Goal: Information Seeking & Learning: Learn about a topic

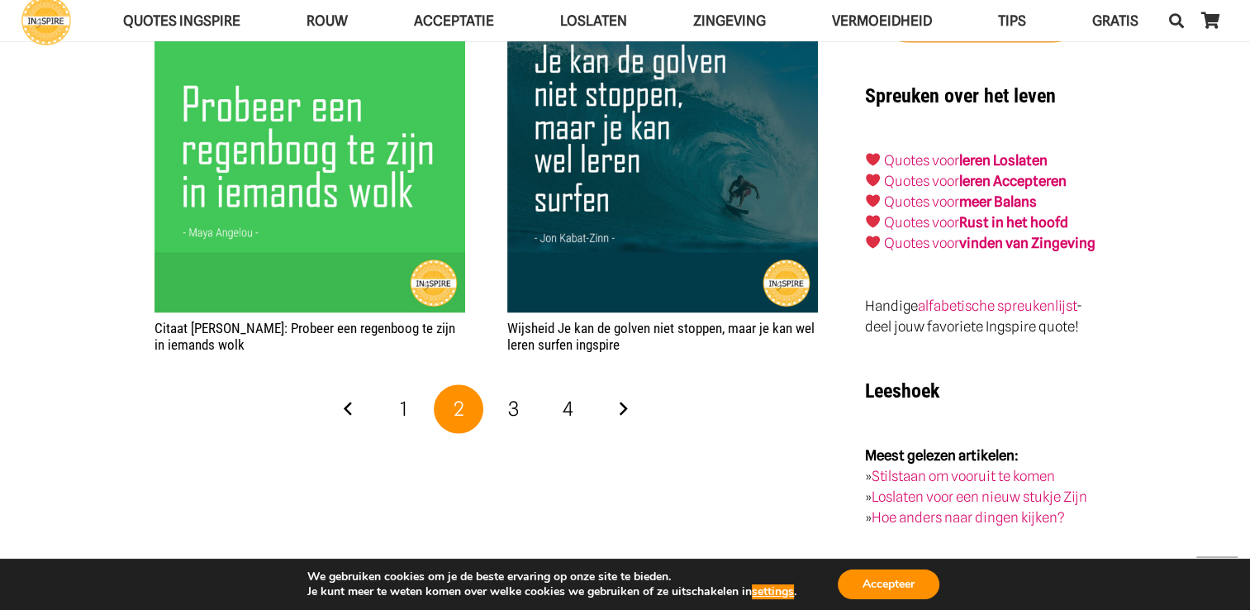
scroll to position [2694, 0]
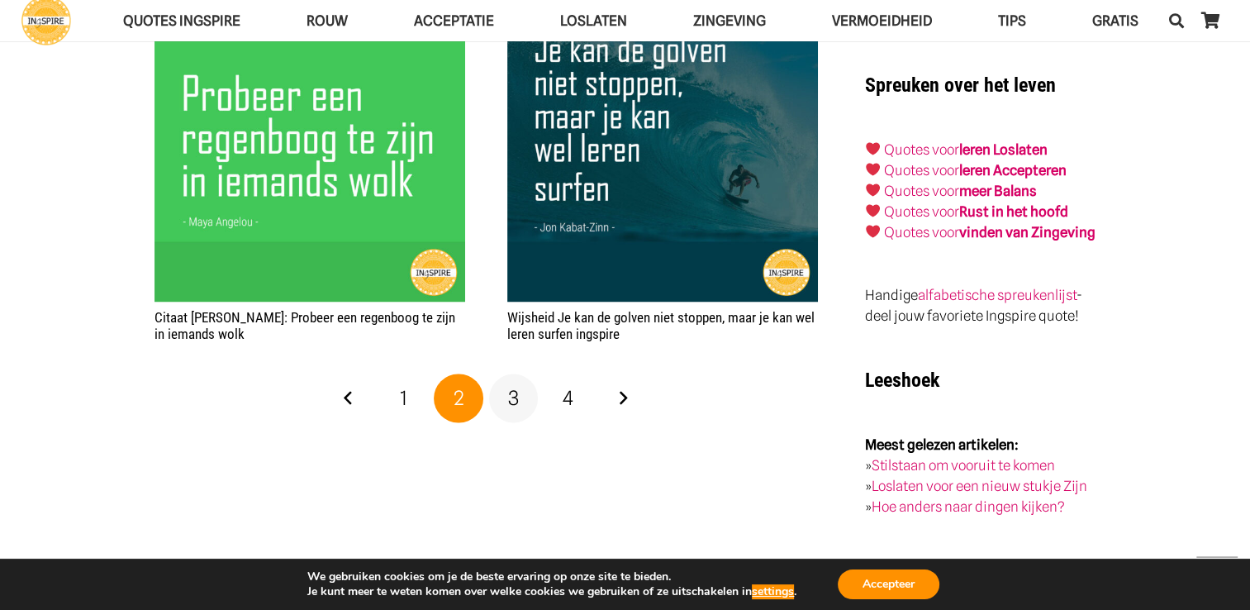
click at [501, 393] on link "3" at bounding box center [514, 398] width 50 height 50
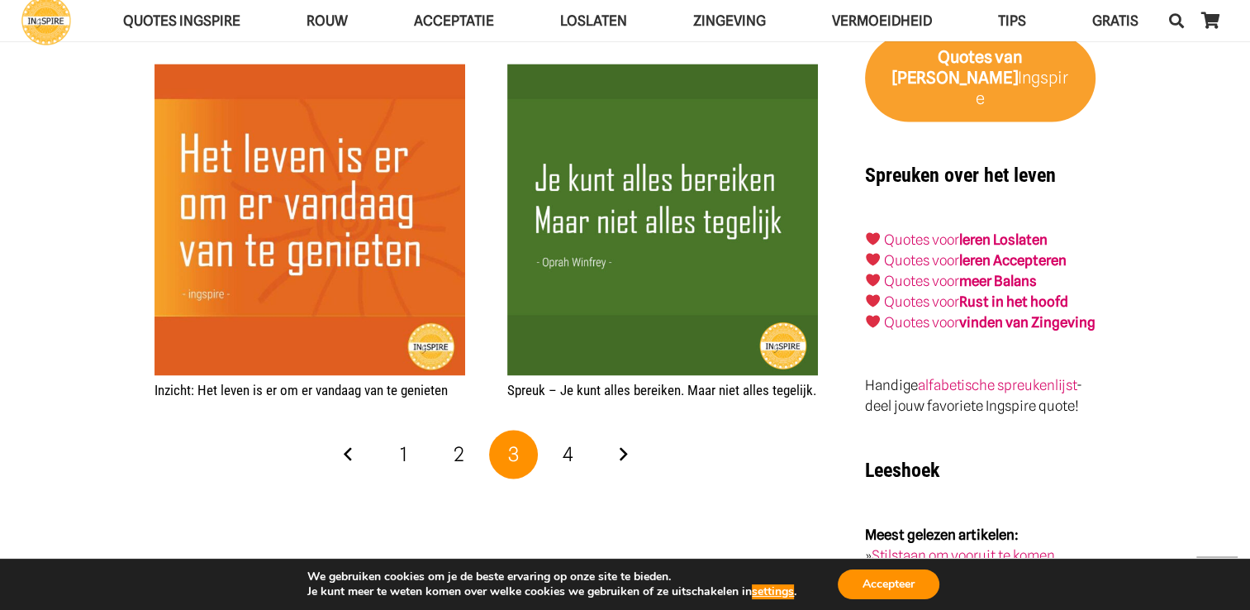
scroll to position [2632, 0]
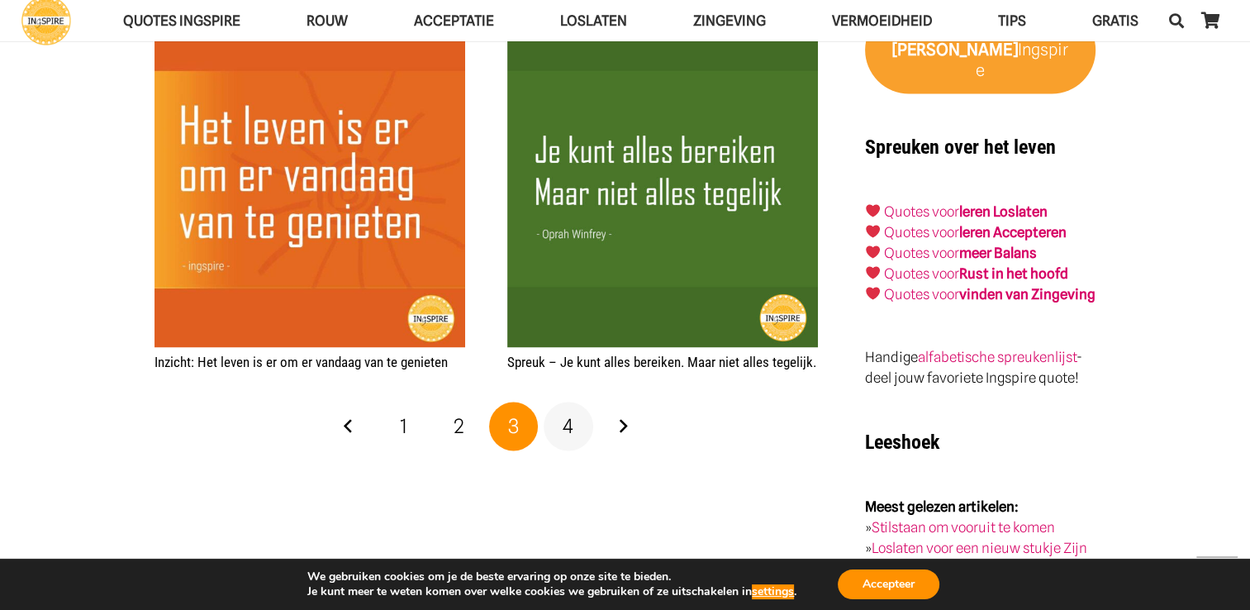
click at [577, 401] on link "4" at bounding box center [568, 426] width 50 height 50
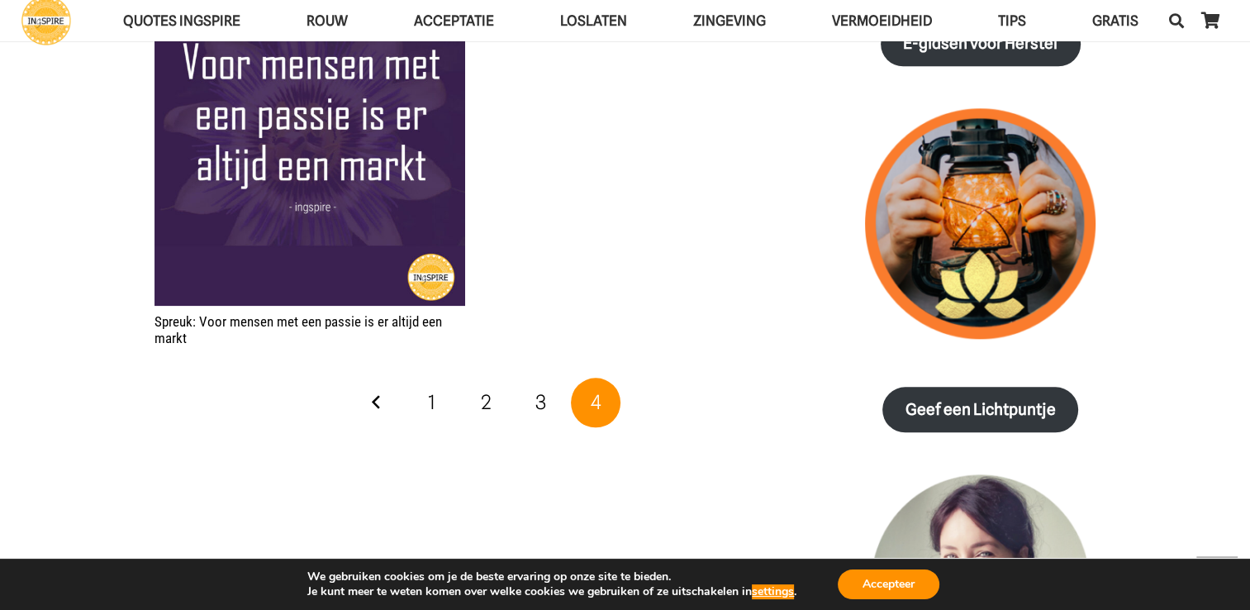
scroll to position [1920, 0]
